Goal: Task Accomplishment & Management: Manage account settings

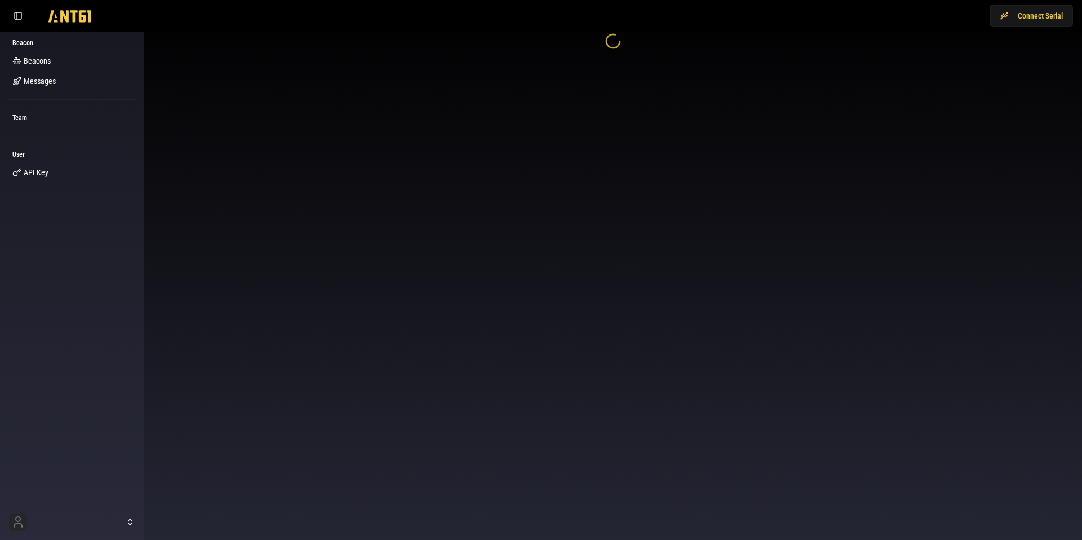
click at [613, 123] on body "Connect Serial Beacon Beacons Messages Team User API Key" at bounding box center [541, 270] width 1082 height 540
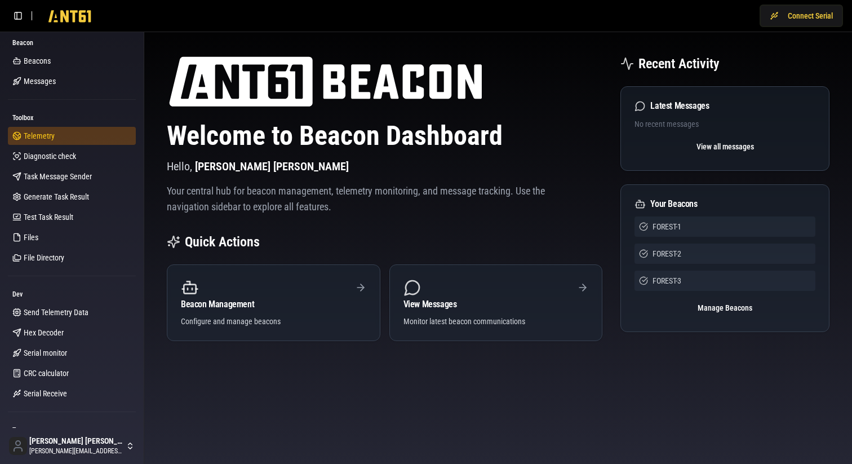
click at [37, 130] on span "Telemetry" at bounding box center [39, 135] width 31 height 11
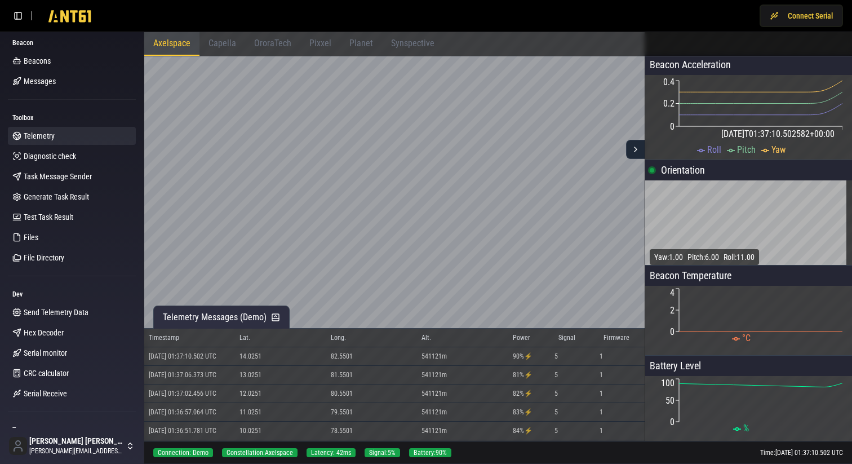
click at [410, 48] on span "Synspective" at bounding box center [412, 43] width 43 height 11
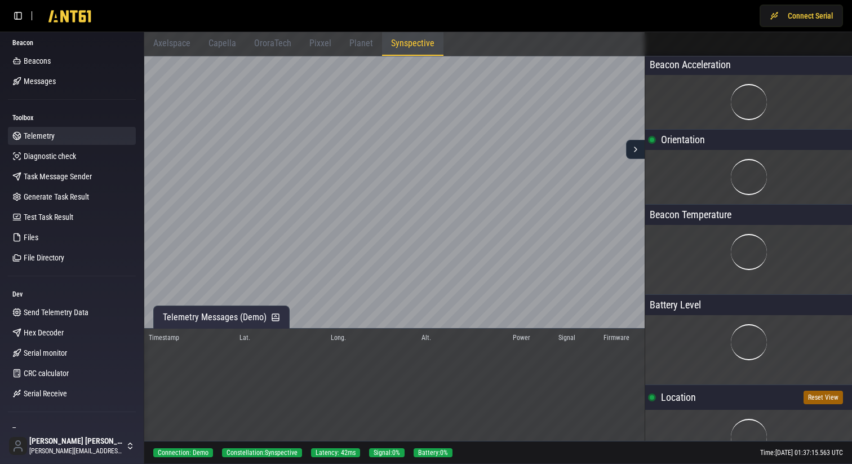
click at [353, 43] on span "Planet" at bounding box center [361, 43] width 24 height 11
click at [315, 42] on span "Pixxel" at bounding box center [320, 43] width 22 height 11
click at [267, 42] on span "OroraTech" at bounding box center [272, 43] width 37 height 11
click at [179, 36] on div "Axelspace" at bounding box center [171, 44] width 55 height 24
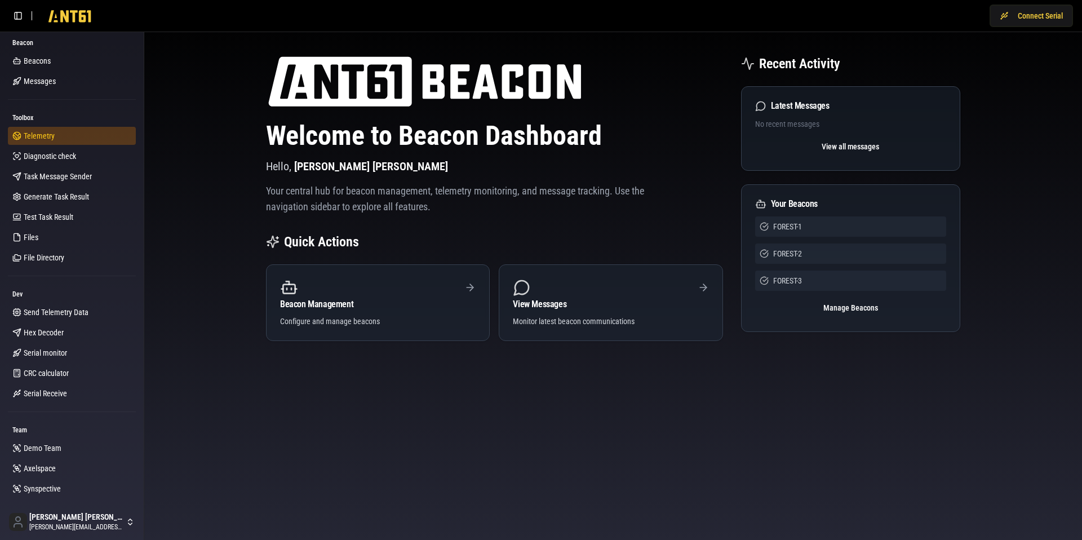
click at [38, 135] on span "Telemetry" at bounding box center [39, 135] width 31 height 11
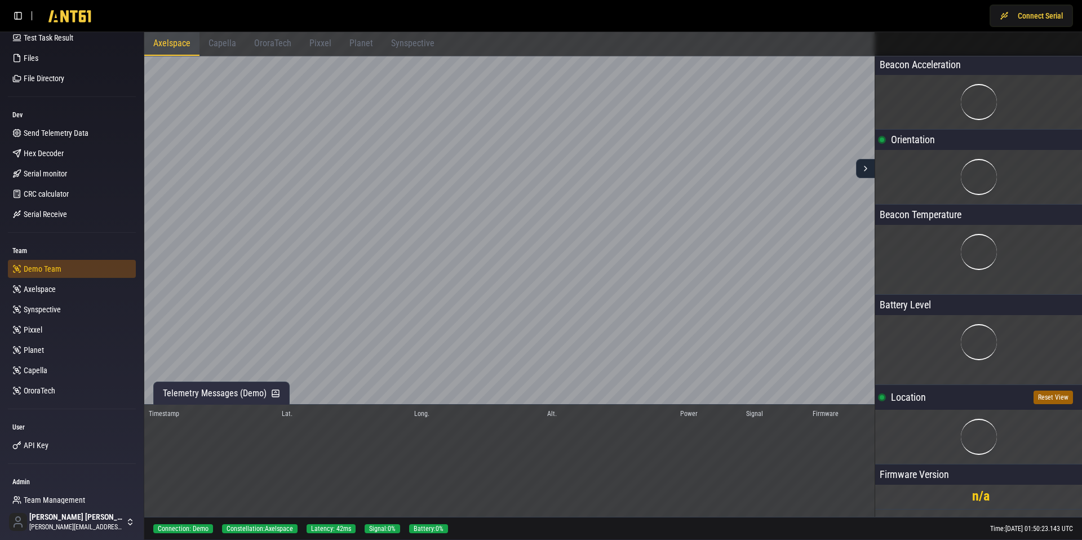
scroll to position [181, 0]
click at [34, 391] on span "OroraTech" at bounding box center [40, 388] width 32 height 11
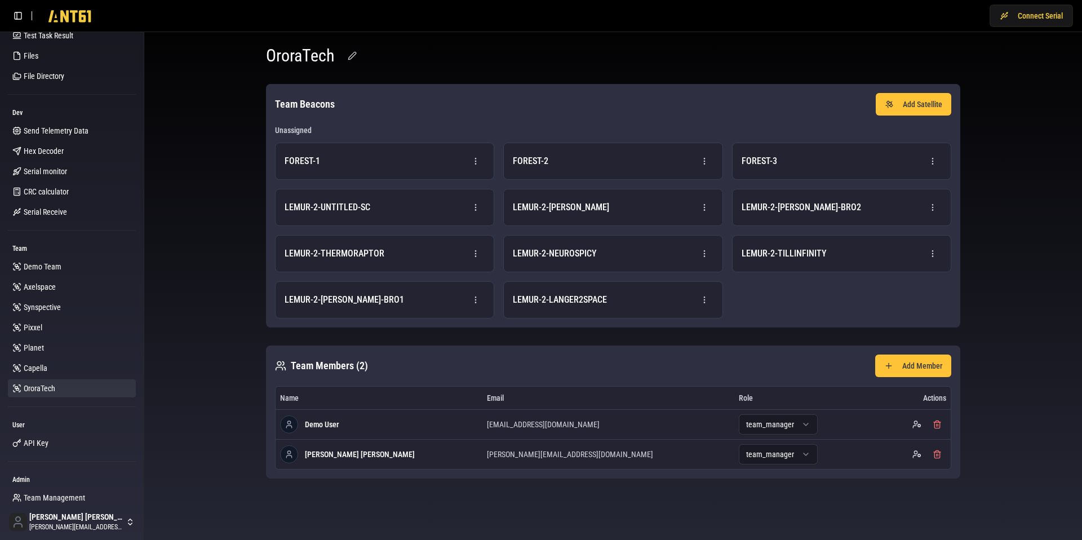
scroll to position [216, 0]
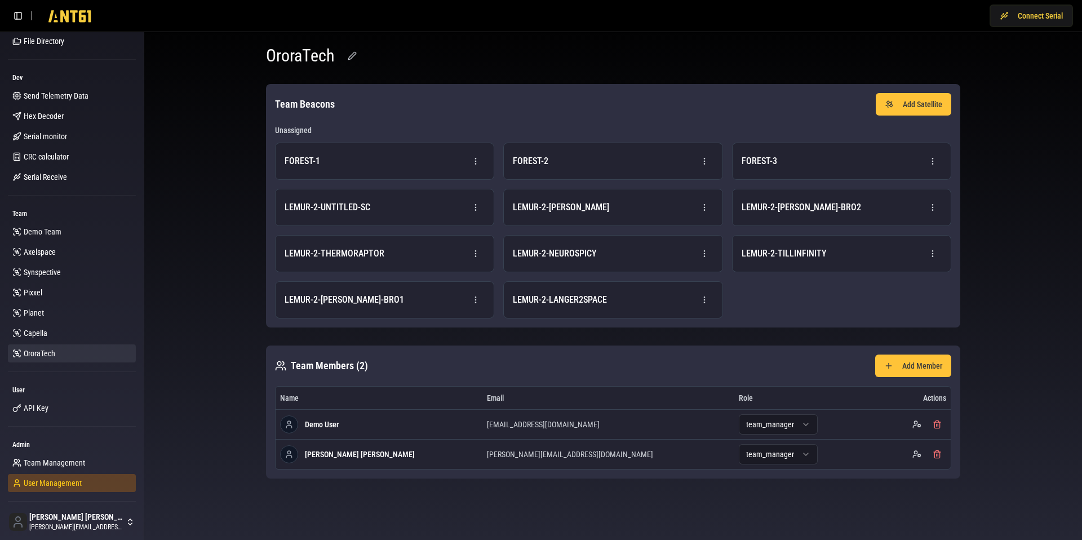
click at [42, 481] on span "User Management" at bounding box center [53, 482] width 58 height 11
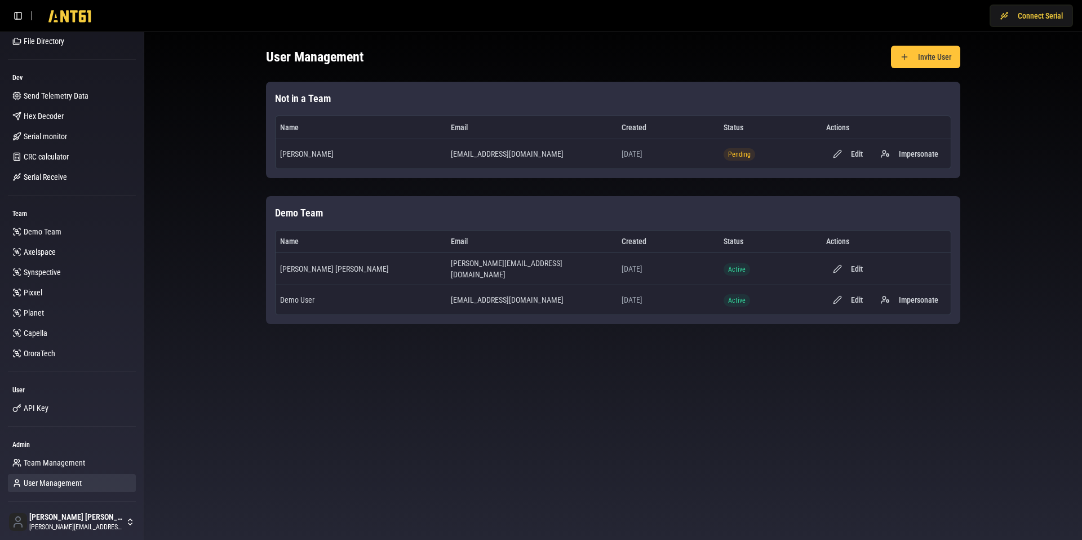
click at [923, 71] on div "User Management Invite User Not in a Team Name Email Created Status Actions Kan…" at bounding box center [613, 185] width 721 height 306
click at [936, 64] on button "Invite User" at bounding box center [925, 57] width 69 height 23
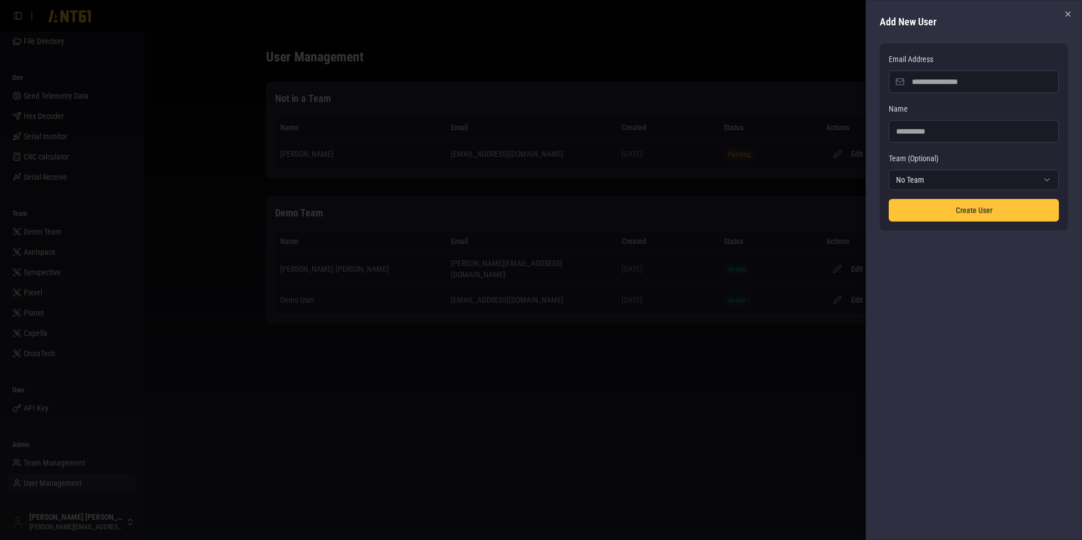
click at [929, 87] on input "Email Address" at bounding box center [974, 81] width 170 height 23
click at [917, 180] on body "**********" at bounding box center [541, 270] width 1082 height 540
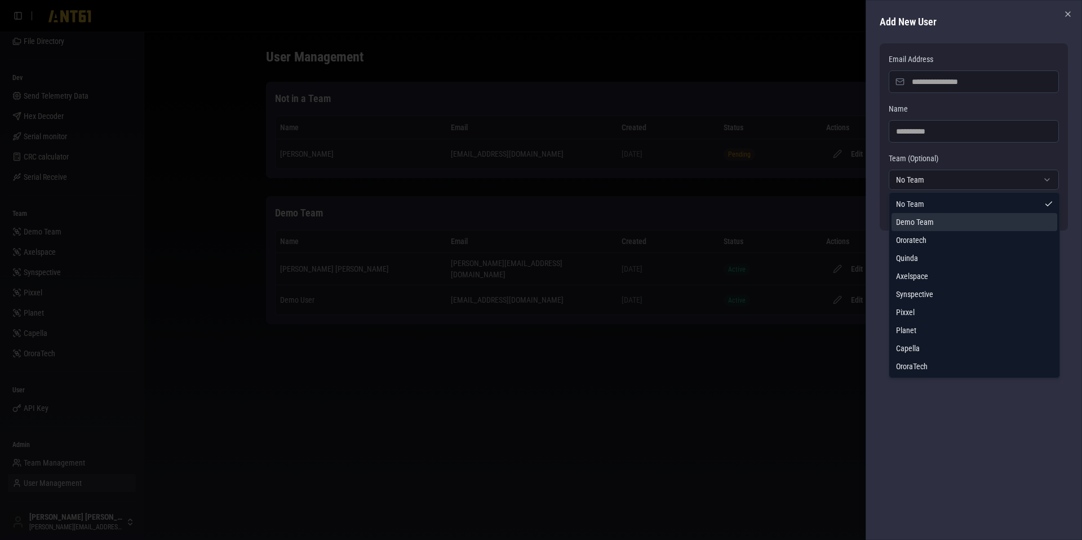
select select "**********"
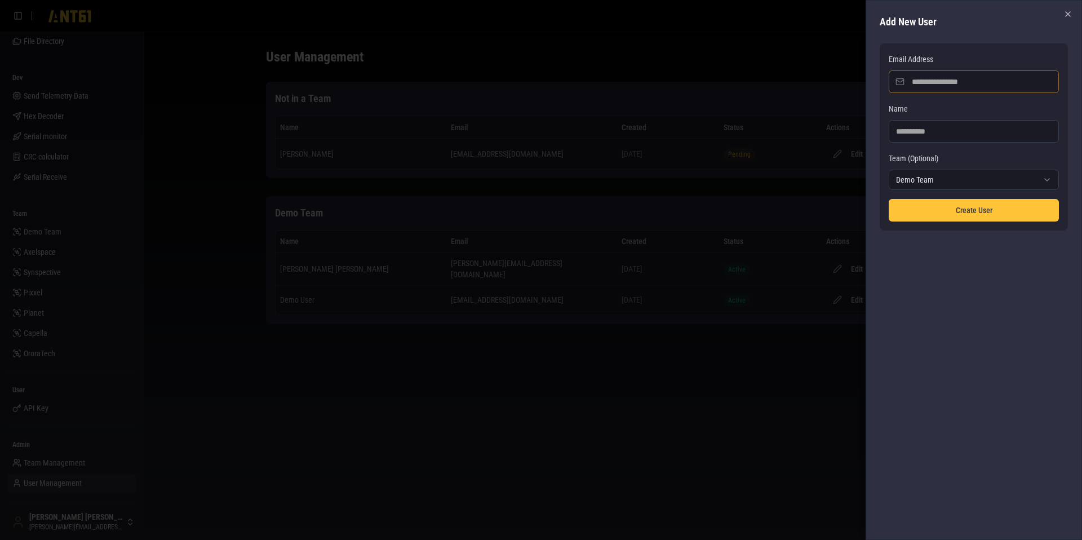
click at [960, 84] on input "Email Address" at bounding box center [974, 81] width 170 height 23
type input "**********"
click at [968, 210] on button "Create User" at bounding box center [974, 210] width 170 height 23
select select "*******"
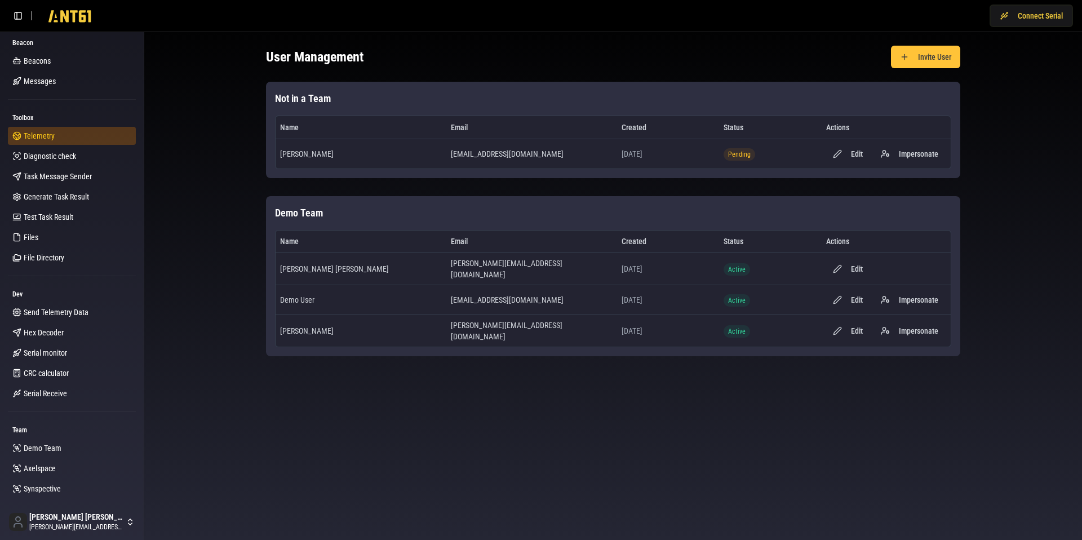
click at [42, 138] on span "Telemetry" at bounding box center [39, 135] width 31 height 11
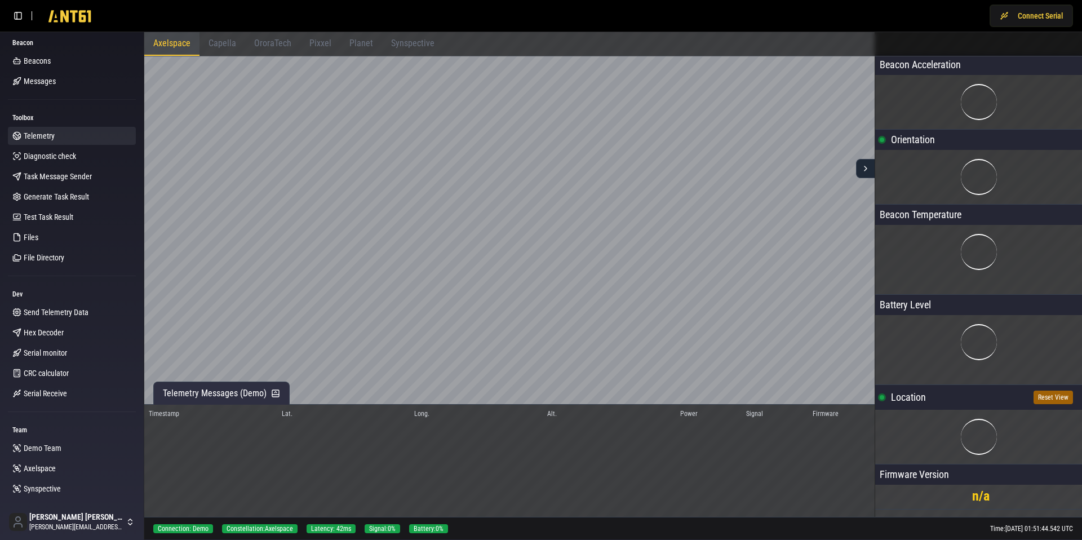
click at [185, 50] on div "Axelspace" at bounding box center [171, 44] width 55 height 24
click at [226, 48] on span "Capella" at bounding box center [223, 43] width 28 height 11
click at [280, 45] on span "OroraTech" at bounding box center [272, 43] width 37 height 11
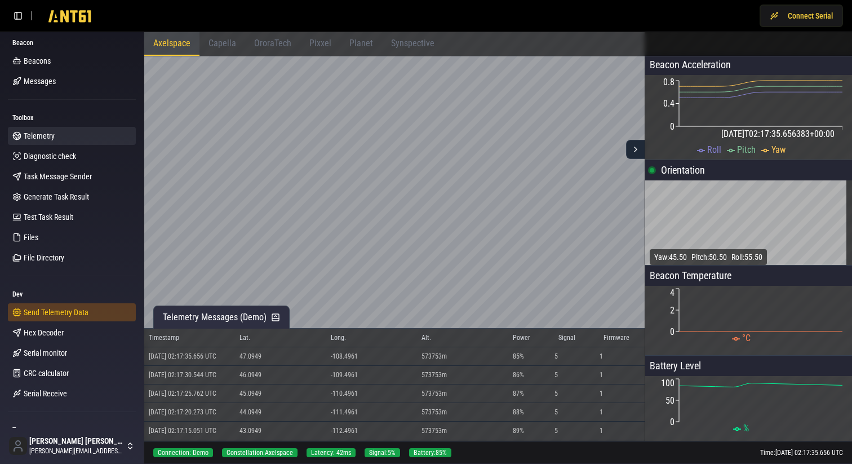
scroll to position [293, 0]
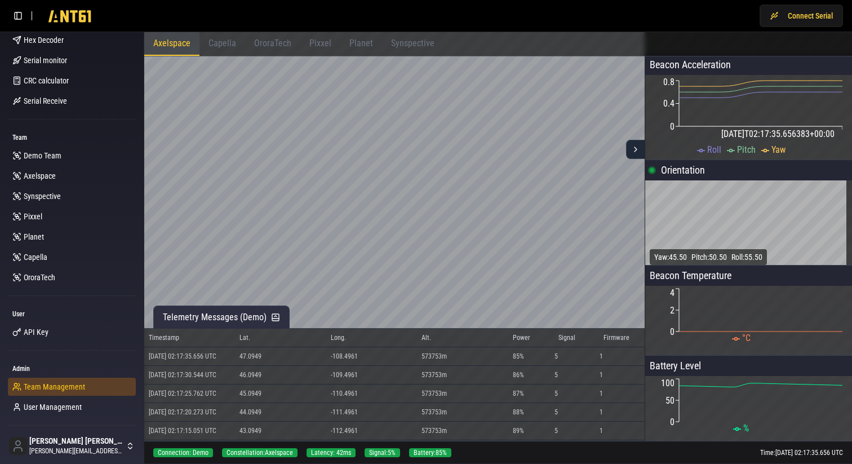
click at [25, 385] on span "Team Management" at bounding box center [54, 386] width 61 height 11
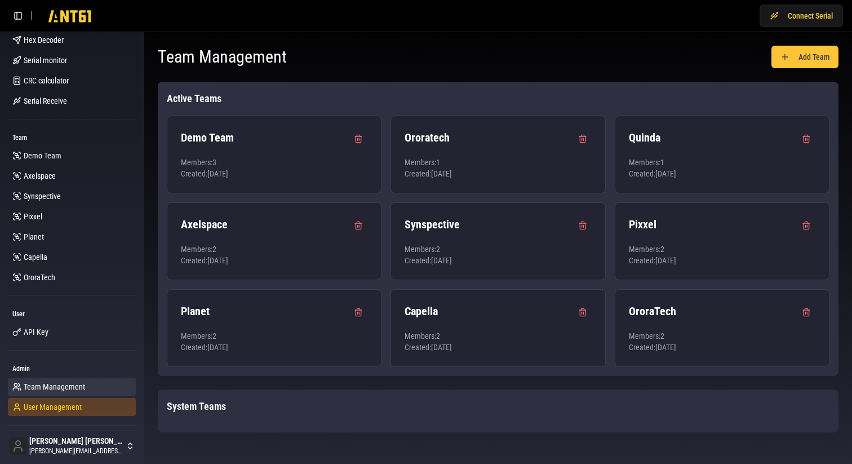
click at [54, 409] on span "User Management" at bounding box center [53, 406] width 58 height 11
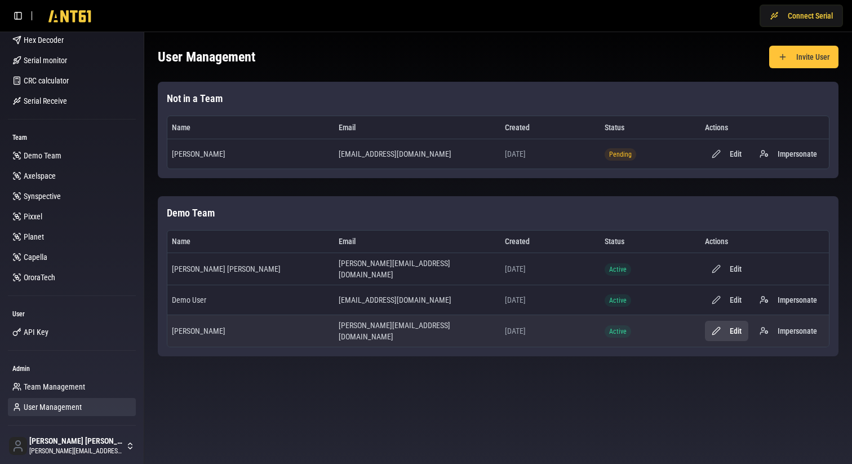
click at [729, 327] on button "Edit" at bounding box center [726, 331] width 43 height 20
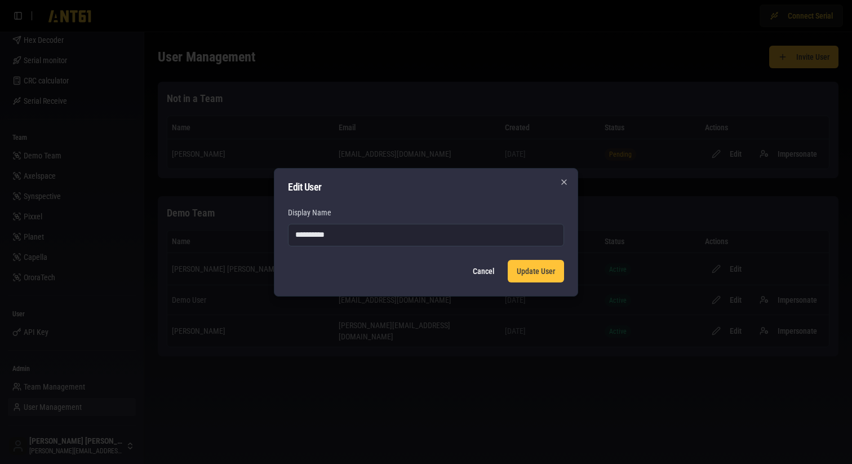
click at [488, 272] on button "Cancel" at bounding box center [483, 271] width 39 height 23
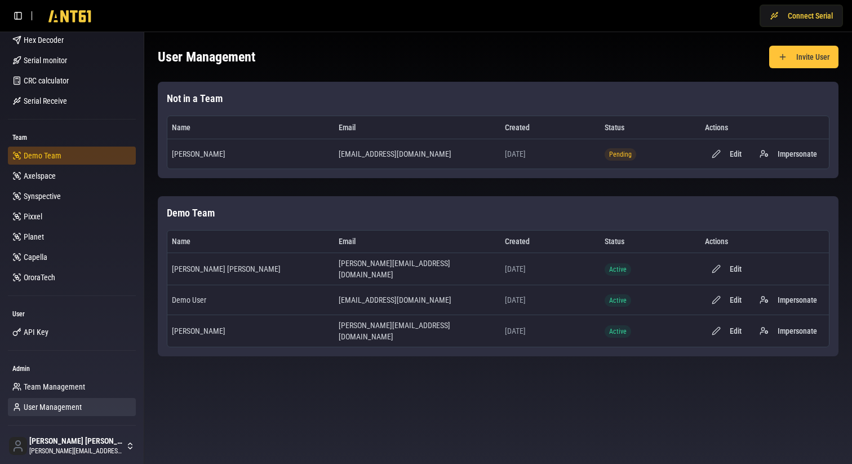
click at [52, 152] on span "Demo Team" at bounding box center [43, 155] width 38 height 11
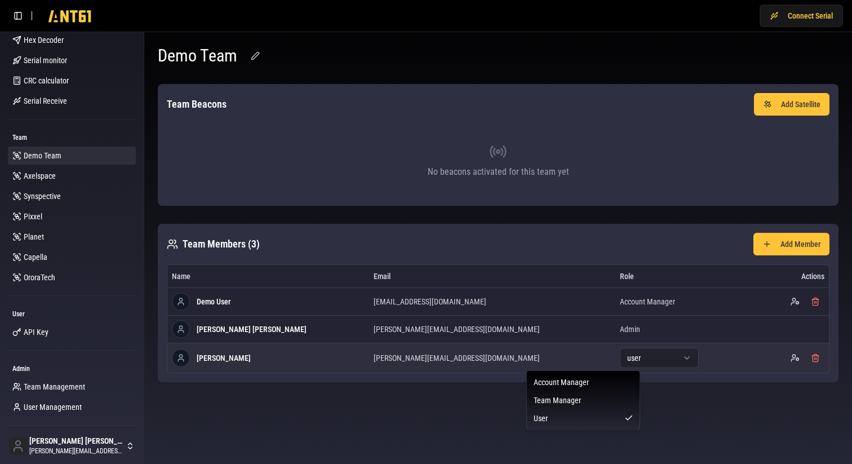
click at [576, 357] on html "Connect Serial Beacon Beacons Messages Toolbox Telemetry Diagnostic check Task …" at bounding box center [426, 232] width 852 height 464
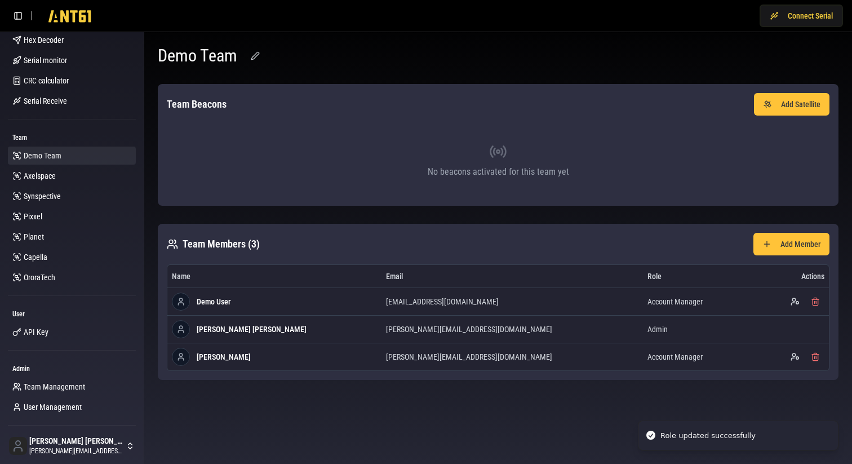
click at [570, 396] on body "Role updated successfully Connect Serial Beacon Beacons Messages Toolbox Teleme…" at bounding box center [426, 232] width 852 height 464
click at [441, 36] on div "Demo Team Team Beacons Add Satellite No beacons activated for this team yet Tea…" at bounding box center [498, 212] width 708 height 361
